Goal: Find contact information: Find contact information

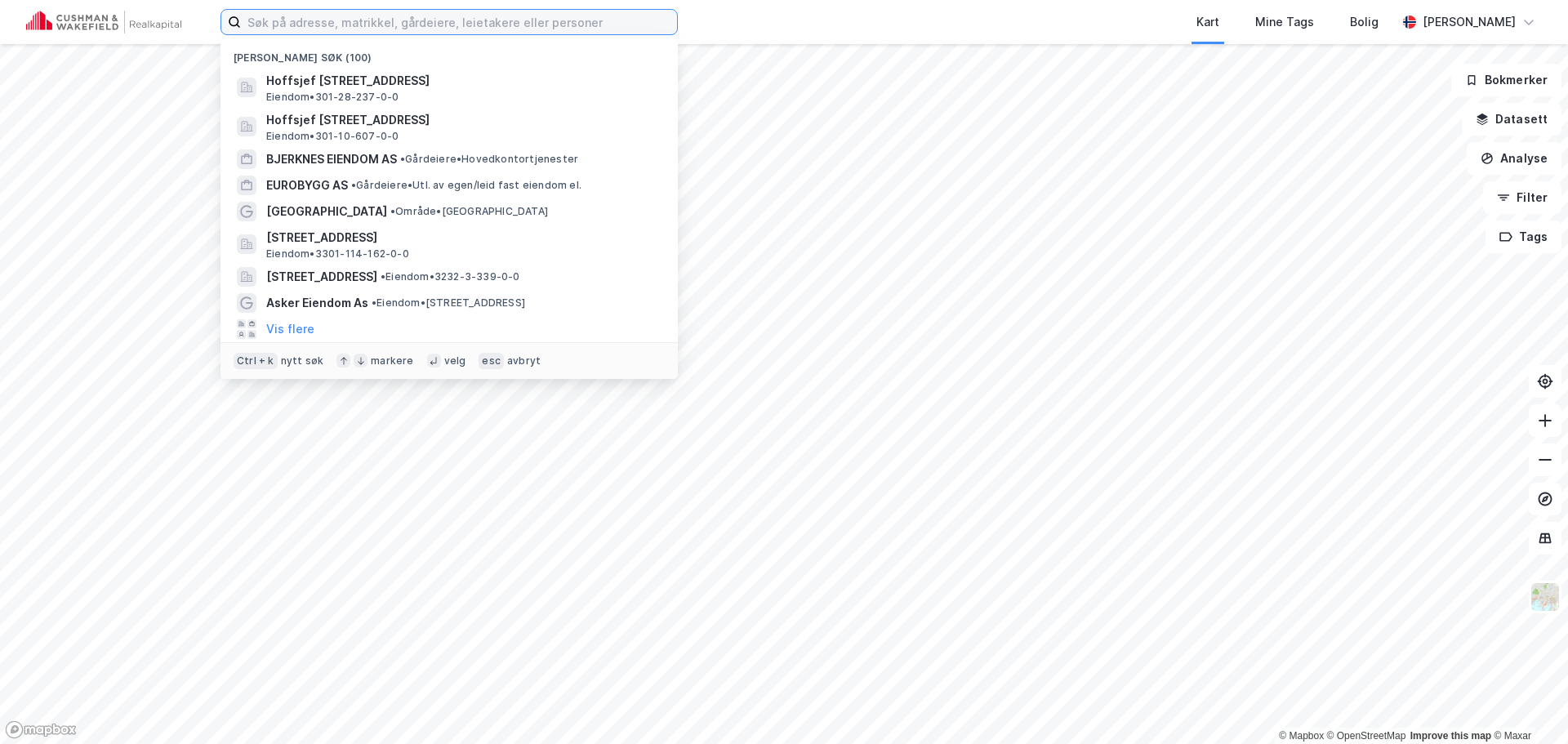
click at [363, 22] on input at bounding box center [459, 22] width 436 height 25
paste input "[PERSON_NAME]"
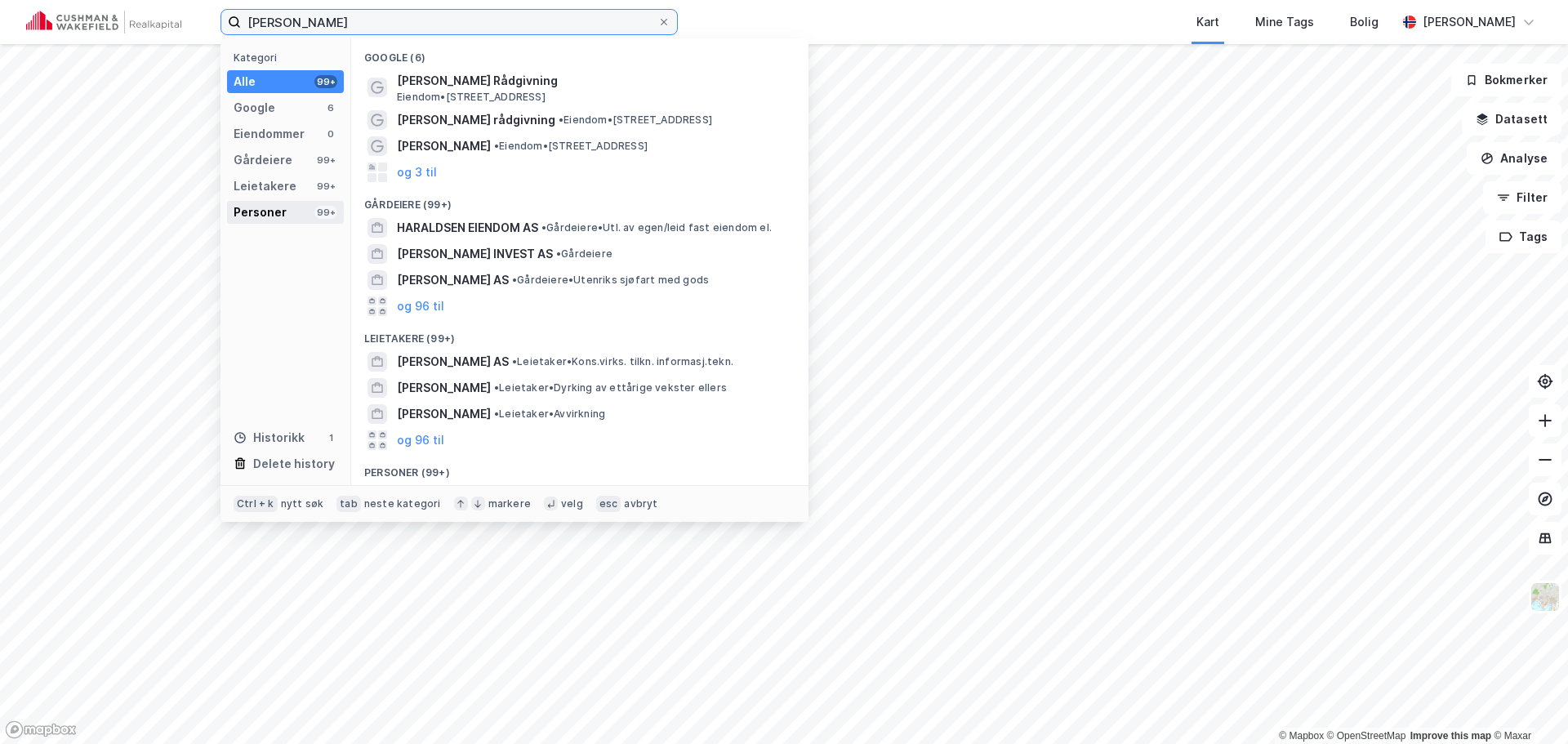
type input "[PERSON_NAME]"
click at [277, 203] on div "Personer" at bounding box center [260, 212] width 53 height 20
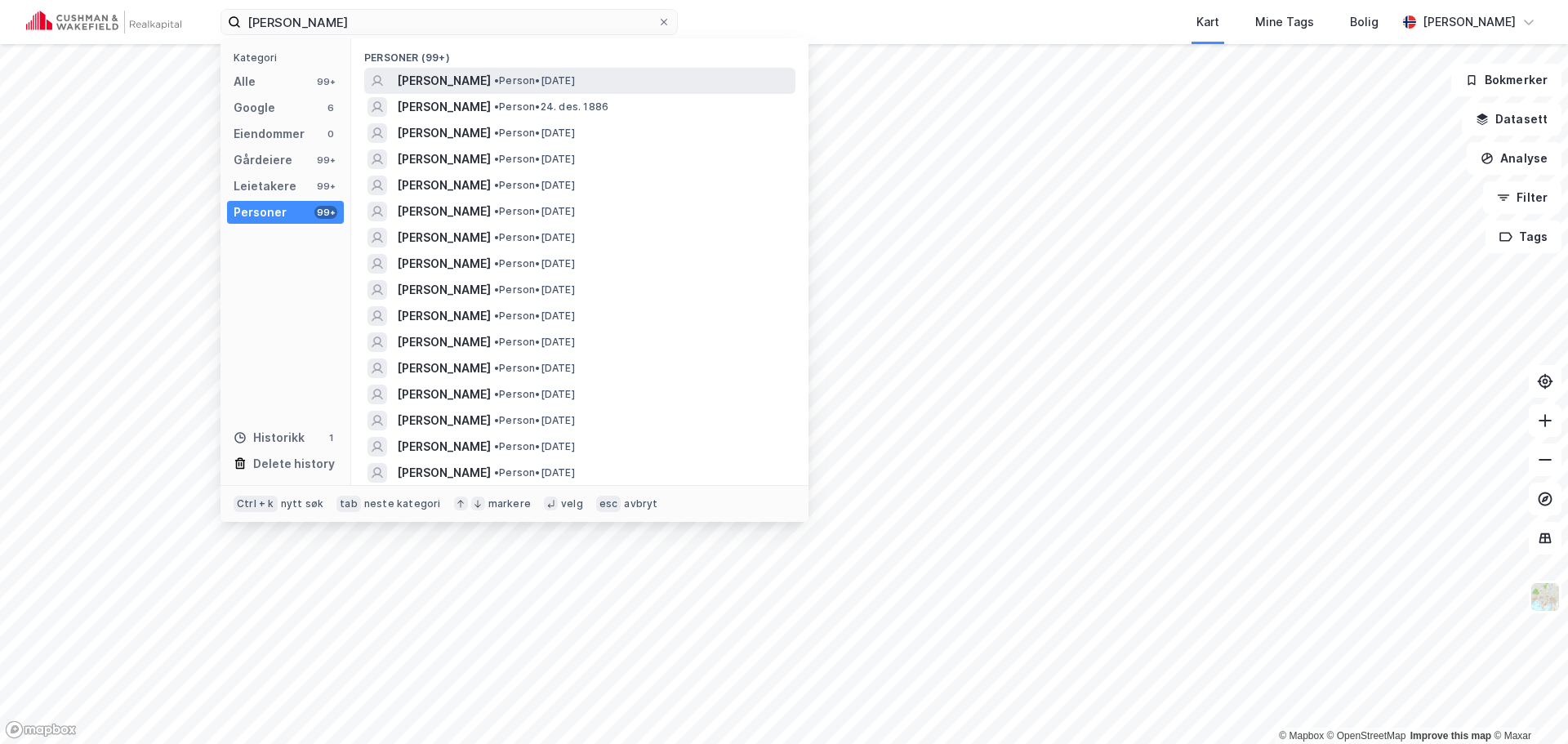
click at [441, 85] on span "[PERSON_NAME]" at bounding box center [443, 81] width 94 height 20
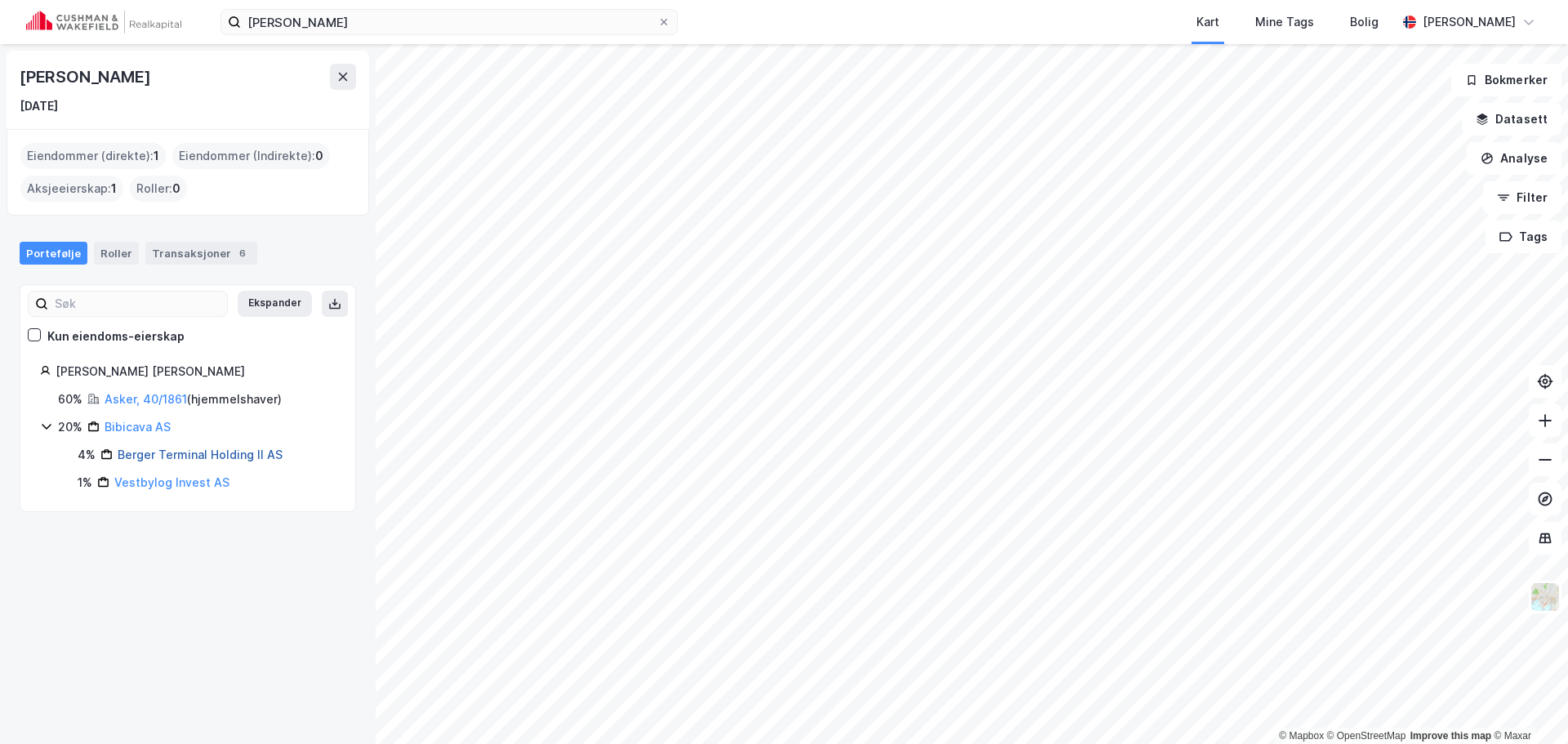
click at [170, 453] on link "Berger Terminal Holding II AS" at bounding box center [200, 454] width 165 height 14
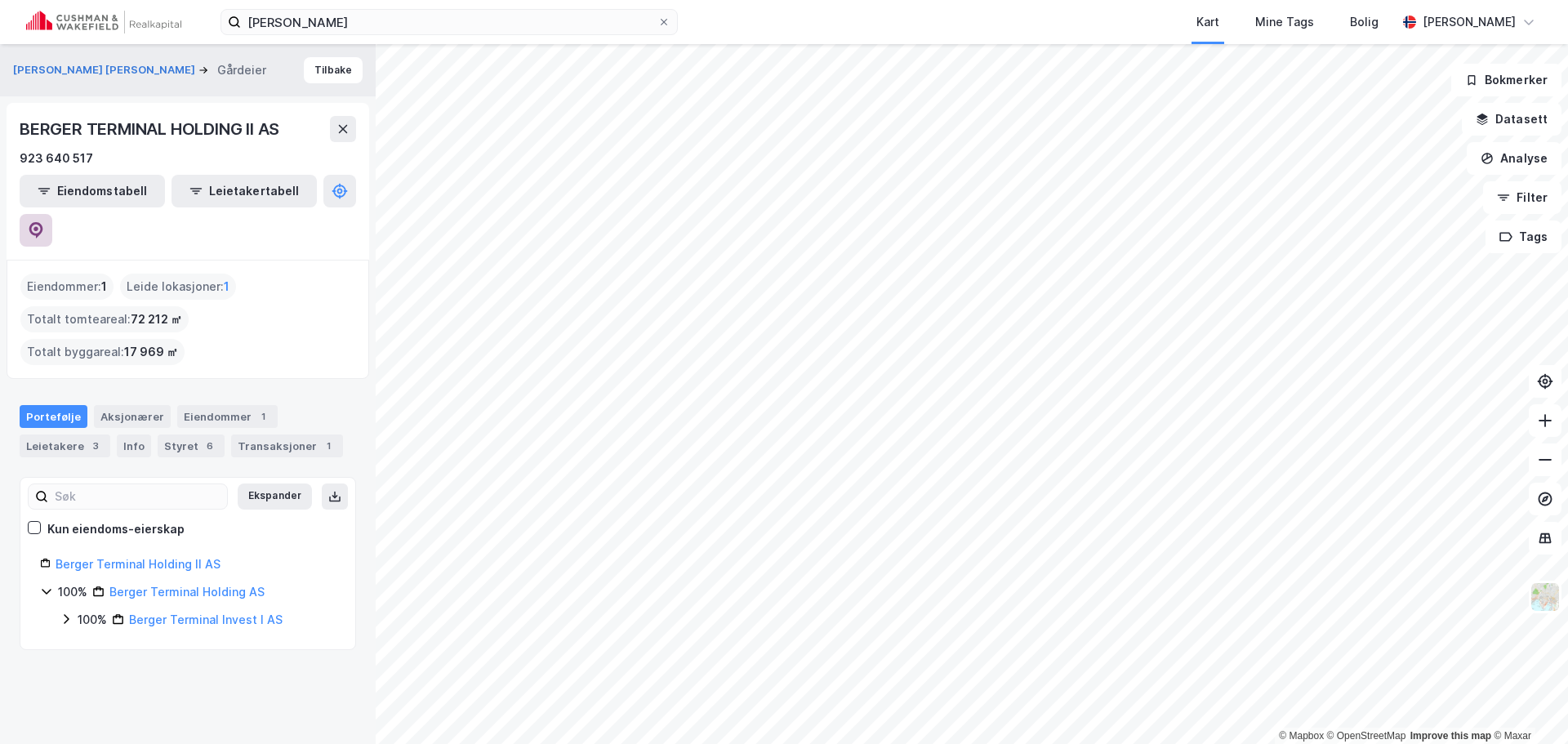
click at [52, 214] on button at bounding box center [36, 230] width 33 height 33
